Goal: Task Accomplishment & Management: Use online tool/utility

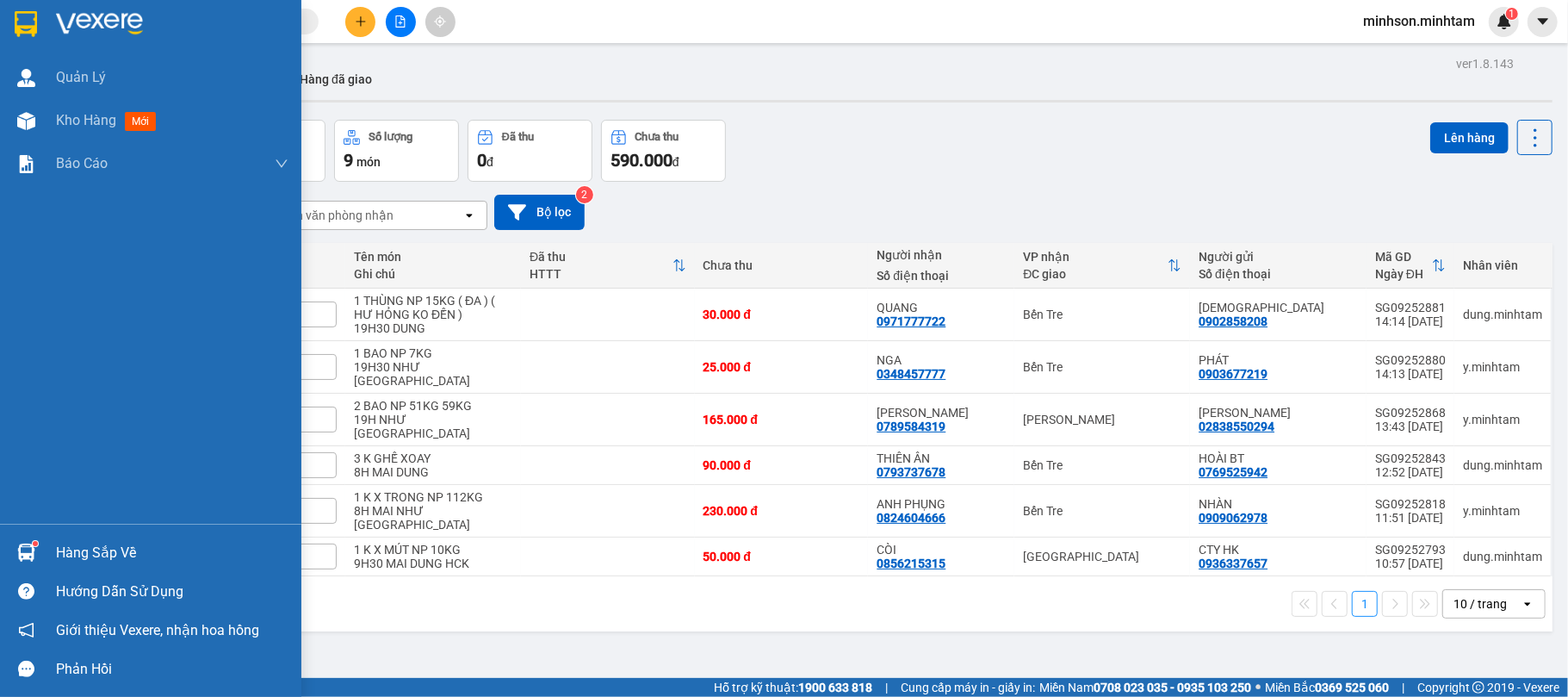
click at [90, 546] on div "Hàng sắp về" at bounding box center [172, 553] width 233 height 26
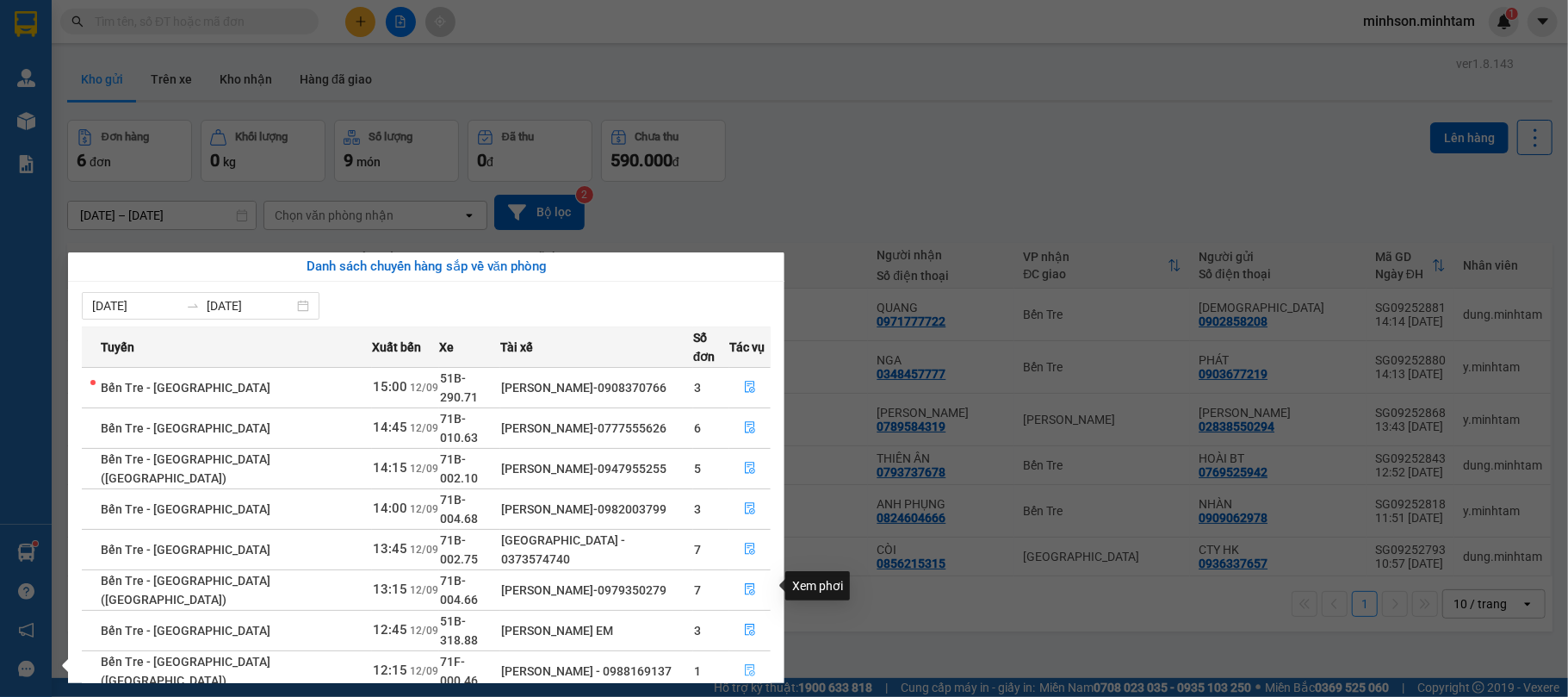
click at [748, 665] on icon "file-done" at bounding box center [750, 671] width 10 height 12
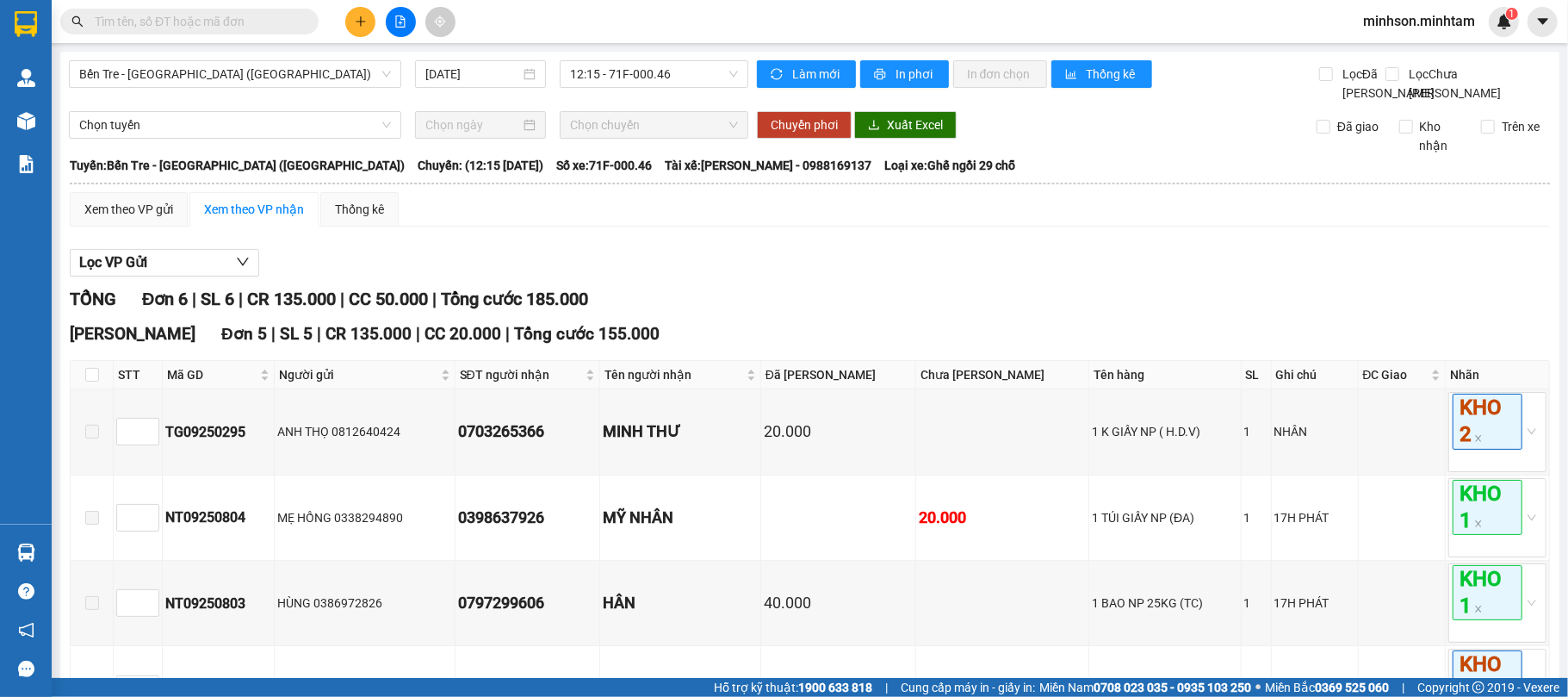
click at [98, 390] on th at bounding box center [92, 375] width 43 height 29
click at [90, 381] on input "checkbox" at bounding box center [92, 374] width 14 height 14
checkbox input "true"
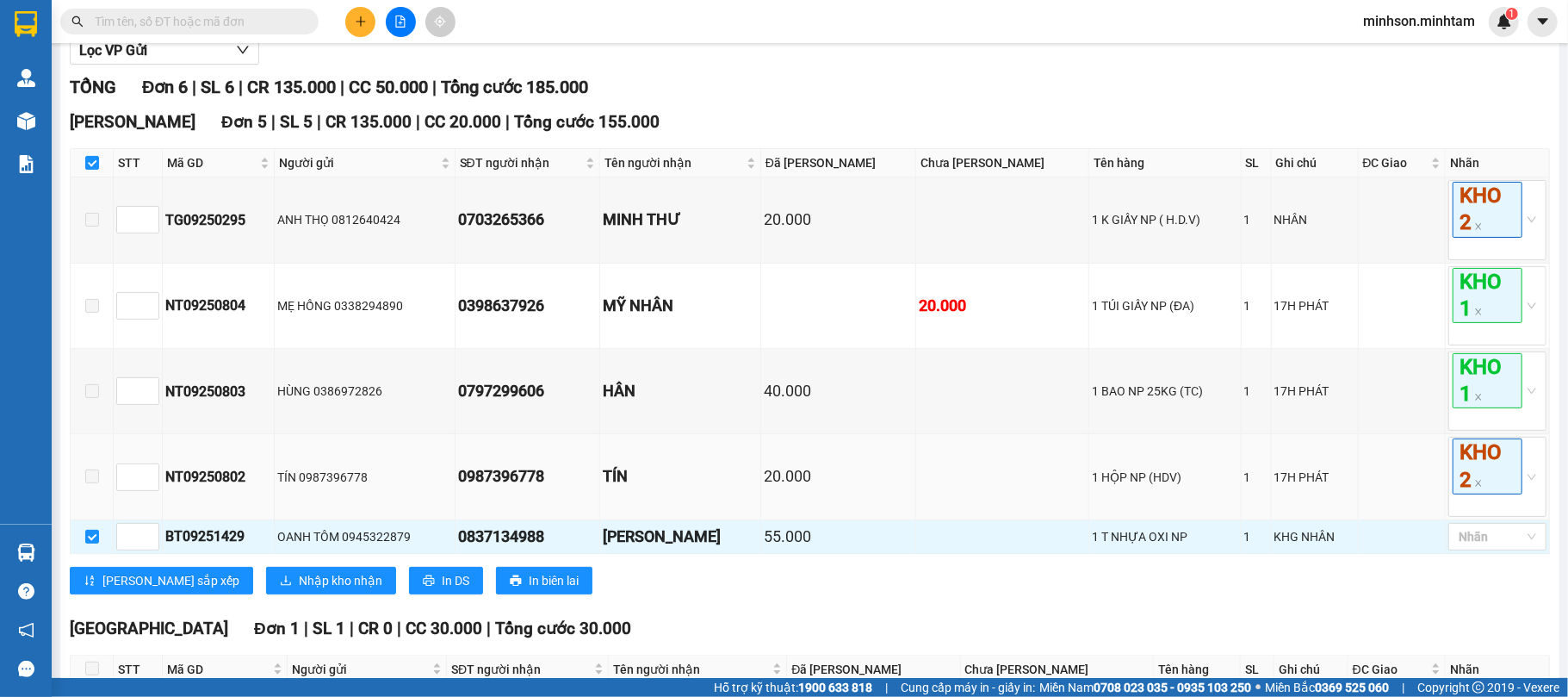
scroll to position [344, 0]
